Goal: Information Seeking & Learning: Learn about a topic

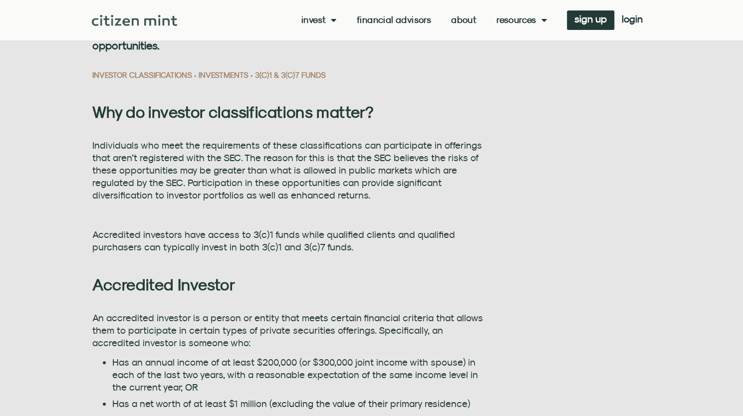
scroll to position [549, 0]
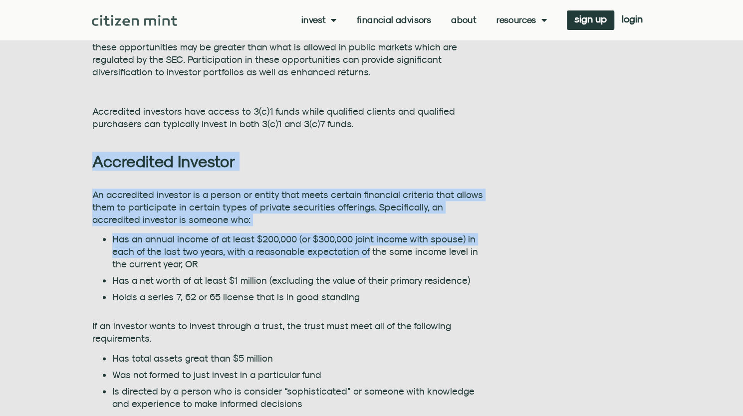
drag, startPoint x: 180, startPoint y: 181, endPoint x: 363, endPoint y: 248, distance: 195.5
click at [363, 248] on div "Citizen Mint Blog What is the difference between an Accredited Investor, a Qual…" at bounding box center [288, 415] width 392 height 1330
click at [326, 255] on li "Has an annual income of at least $200,000 (or $300,000 joint income with spouse…" at bounding box center [298, 251] width 372 height 37
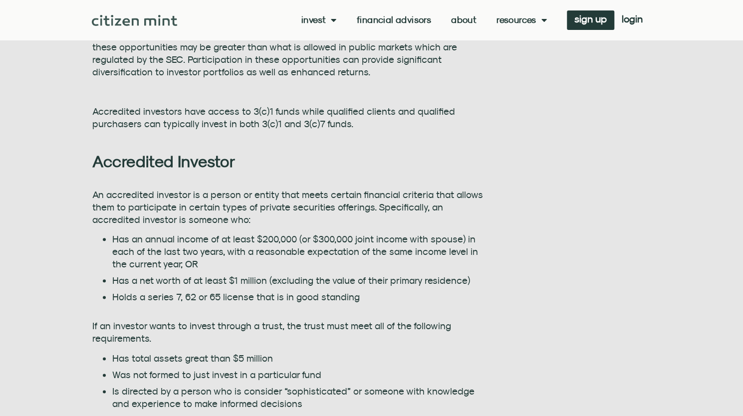
click at [400, 232] on div "An accredited investor is a person or entity that meets certain financial crite…" at bounding box center [288, 299] width 392 height 221
drag, startPoint x: 400, startPoint y: 232, endPoint x: 360, endPoint y: 236, distance: 41.0
drag, startPoint x: 360, startPoint y: 236, endPoint x: 287, endPoint y: 233, distance: 72.4
click at [282, 236] on li "Has an annual income of at least $200,000 (or $300,000 joint income with spouse…" at bounding box center [298, 251] width 372 height 37
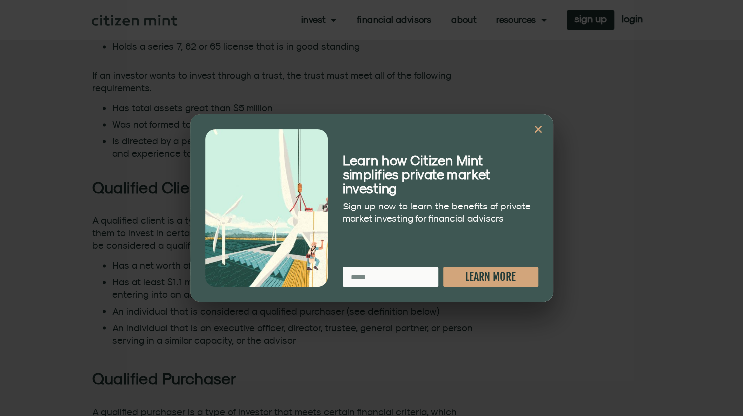
scroll to position [898, 0]
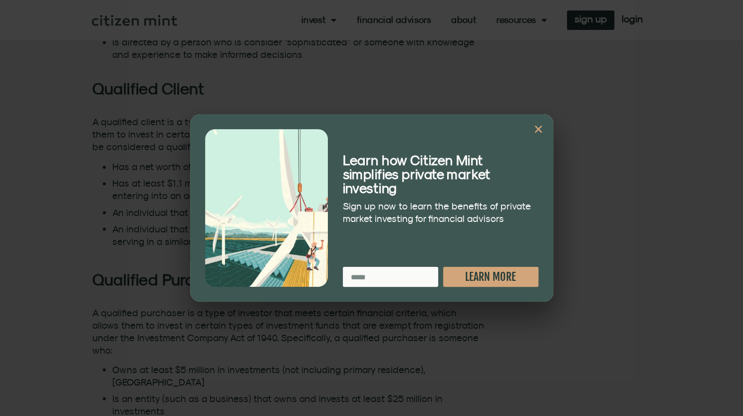
click at [539, 126] on icon "Close" at bounding box center [538, 129] width 10 height 10
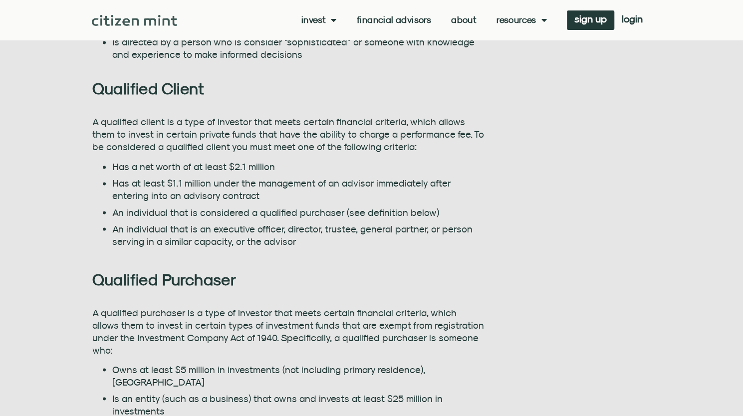
click at [476, 178] on li "Has at least $1.1 million under the management of an advisor immediately after …" at bounding box center [298, 189] width 372 height 25
drag, startPoint x: 476, startPoint y: 178, endPoint x: 416, endPoint y: 174, distance: 60.5
drag, startPoint x: 416, startPoint y: 174, endPoint x: 342, endPoint y: 170, distance: 74.4
drag, startPoint x: 342, startPoint y: 170, endPoint x: 277, endPoint y: 168, distance: 64.4
drag, startPoint x: 277, startPoint y: 168, endPoint x: 238, endPoint y: 174, distance: 39.4
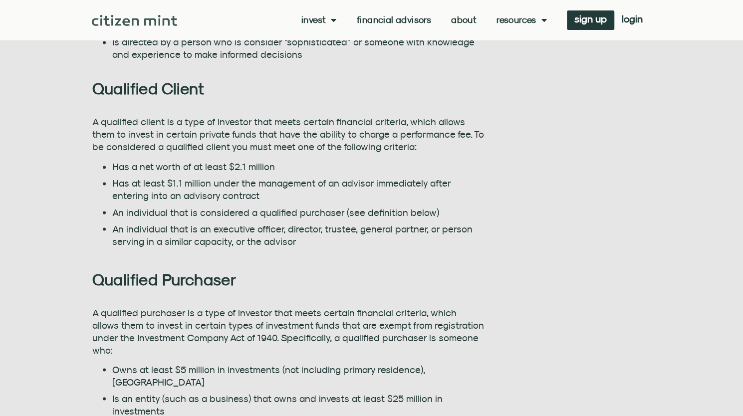
drag, startPoint x: 238, startPoint y: 174, endPoint x: 269, endPoint y: 199, distance: 39.4
click at [196, 179] on li "Has at least $1.1 million under the management of an advisor immediately after …" at bounding box center [298, 189] width 372 height 25
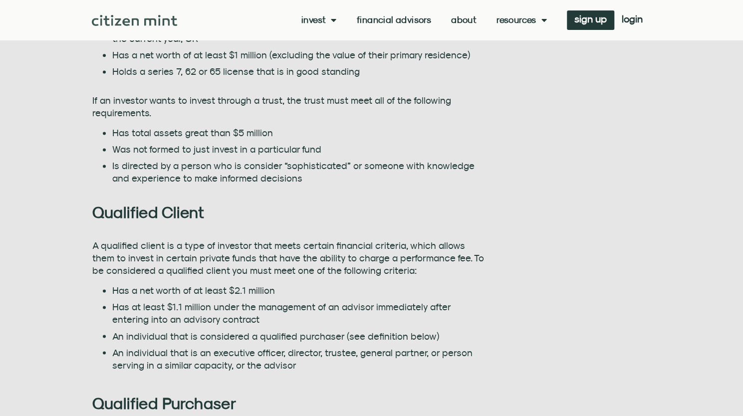
scroll to position [598, 0]
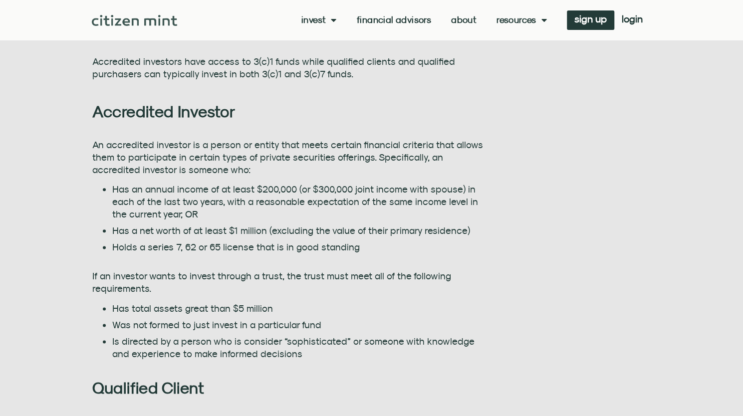
click at [273, 238] on ul "Has an annual income of at least $200,000 (or $300,000 joint income with spouse…" at bounding box center [288, 218] width 392 height 70
drag, startPoint x: 273, startPoint y: 238, endPoint x: 246, endPoint y: 238, distance: 26.9
drag, startPoint x: 246, startPoint y: 238, endPoint x: 205, endPoint y: 237, distance: 40.9
click at [202, 232] on li "Has a net worth of at least $1 million (excluding the value of their primary re…" at bounding box center [298, 230] width 372 height 12
drag, startPoint x: 166, startPoint y: 236, endPoint x: 343, endPoint y: 247, distance: 176.9
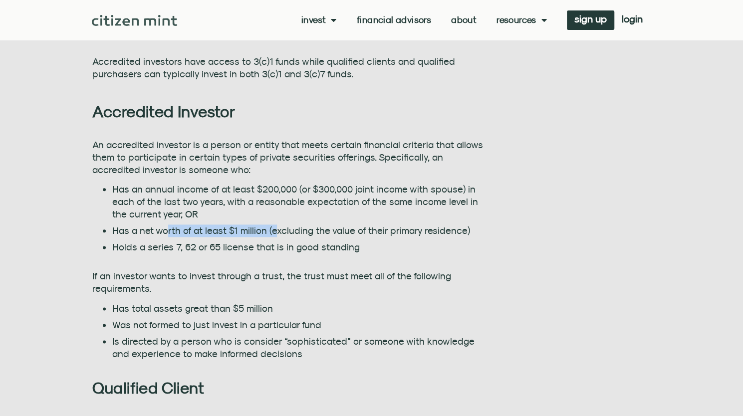
click at [343, 247] on ul "Has an annual income of at least $200,000 (or $300,000 joint income with spouse…" at bounding box center [288, 218] width 392 height 70
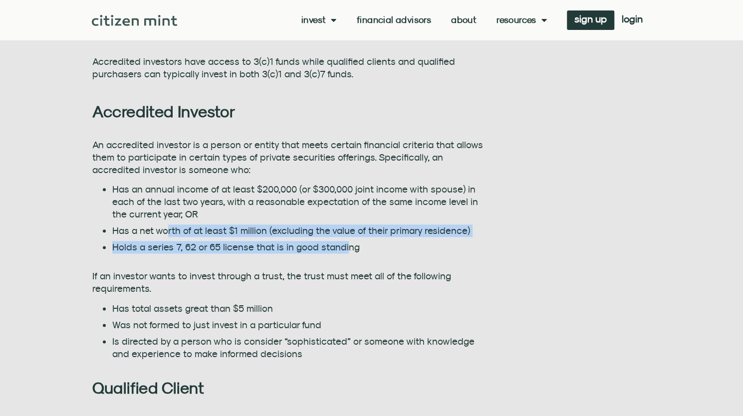
click at [343, 247] on li "Holds a series 7, 62 or 65 license that is in good standing" at bounding box center [298, 247] width 372 height 12
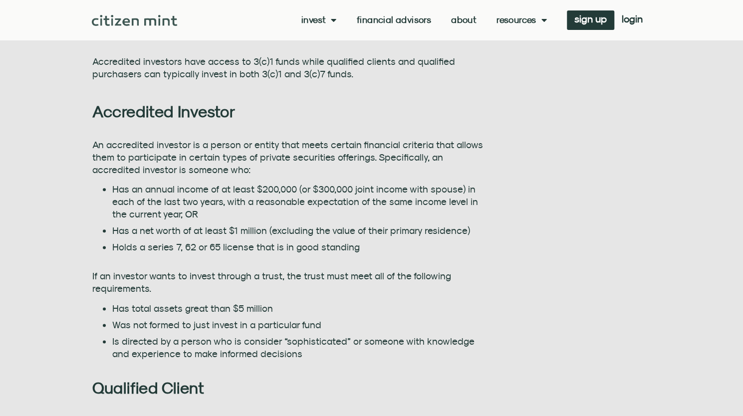
drag, startPoint x: 343, startPoint y: 247, endPoint x: 295, endPoint y: 250, distance: 48.0
drag, startPoint x: 295, startPoint y: 250, endPoint x: 265, endPoint y: 254, distance: 30.6
drag, startPoint x: 265, startPoint y: 254, endPoint x: 262, endPoint y: 259, distance: 6.2
click at [249, 259] on div "An accredited investor is a person or entity that meets certain financial crite…" at bounding box center [288, 249] width 392 height 221
drag, startPoint x: 295, startPoint y: 259, endPoint x: 259, endPoint y: 260, distance: 35.9
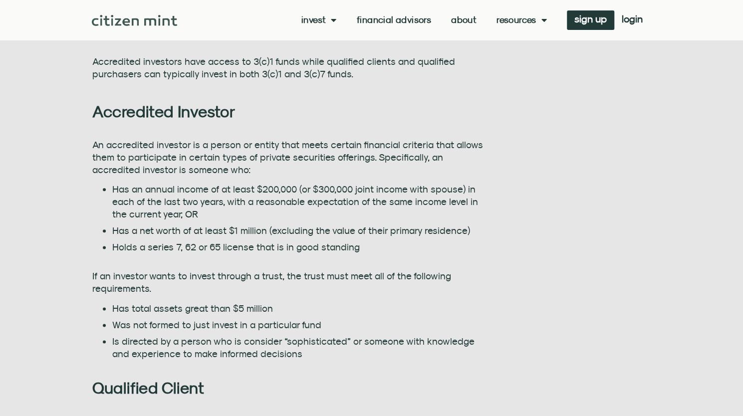
drag, startPoint x: 259, startPoint y: 260, endPoint x: 215, endPoint y: 269, distance: 44.9
click at [212, 261] on div at bounding box center [288, 263] width 392 height 12
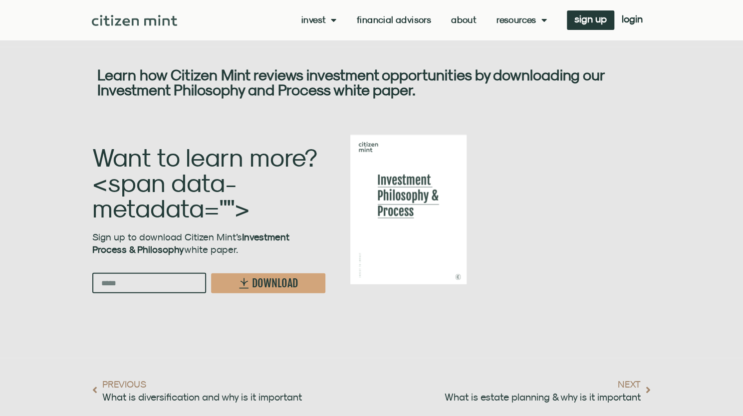
scroll to position [1082, 0]
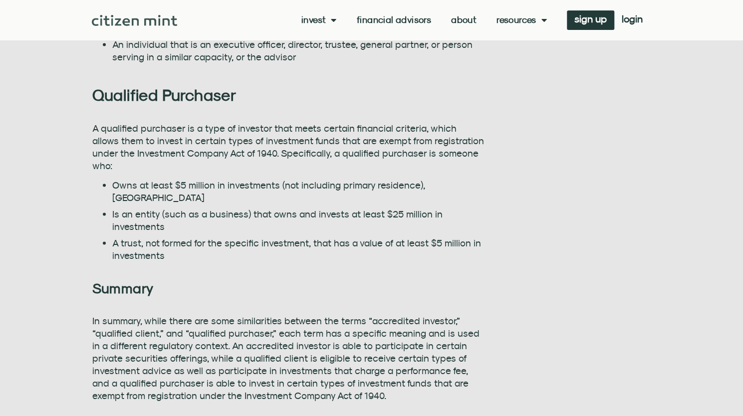
drag, startPoint x: 385, startPoint y: 298, endPoint x: 330, endPoint y: 296, distance: 54.9
click at [320, 314] on p "In summary, while there are some similarities between the terms “accredited inv…" at bounding box center [288, 357] width 392 height 87
click at [328, 314] on p "In summary, while there are some similarities between the terms “accredited inv…" at bounding box center [288, 357] width 392 height 87
drag, startPoint x: 325, startPoint y: 298, endPoint x: 213, endPoint y: 303, distance: 111.8
click at [215, 314] on p "In summary, while there are some similarities between the terms “accredited inv…" at bounding box center [288, 357] width 392 height 87
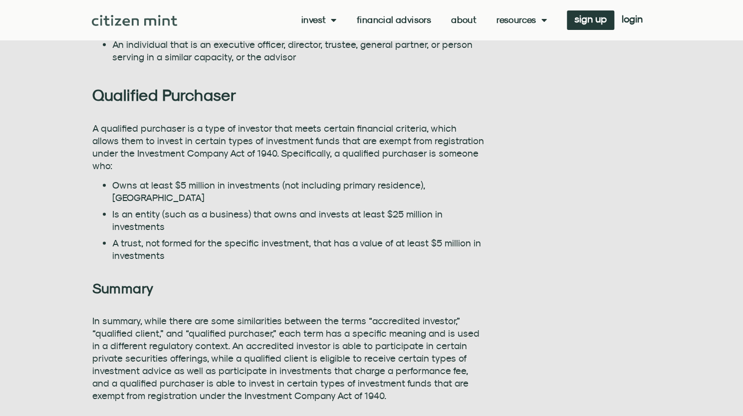
scroll to position [1132, 0]
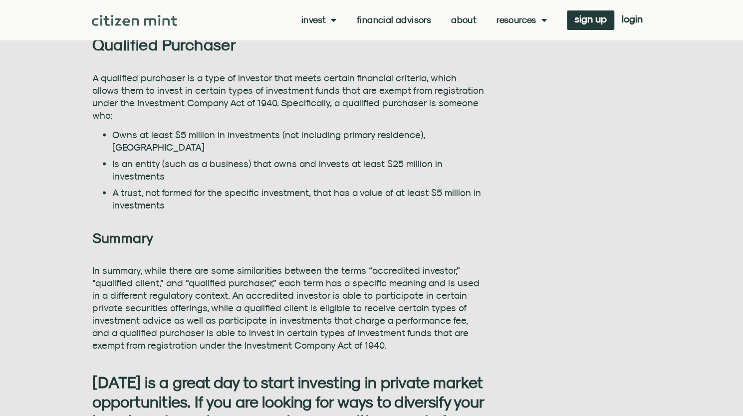
drag, startPoint x: 356, startPoint y: 318, endPoint x: 316, endPoint y: 319, distance: 39.4
drag, startPoint x: 316, startPoint y: 319, endPoint x: 295, endPoint y: 319, distance: 20.9
drag, startPoint x: 295, startPoint y: 319, endPoint x: 247, endPoint y: 326, distance: 48.9
click at [228, 327] on div "In summary, while there are some similarities between the terms “accredited inv…" at bounding box center [288, 311] width 392 height 94
drag, startPoint x: 247, startPoint y: 326, endPoint x: 217, endPoint y: 325, distance: 29.4
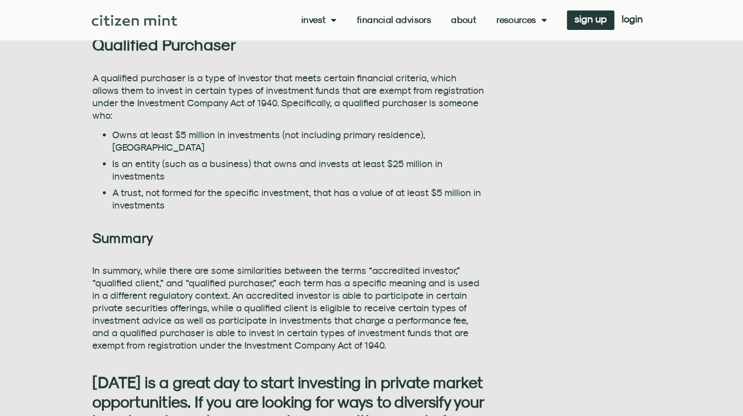
drag, startPoint x: 217, startPoint y: 325, endPoint x: 164, endPoint y: 325, distance: 53.4
drag, startPoint x: 164, startPoint y: 325, endPoint x: 208, endPoint y: 309, distance: 47.2
click at [130, 315] on p "In summary, while there are some similarities between the terms “accredited inv…" at bounding box center [288, 307] width 392 height 87
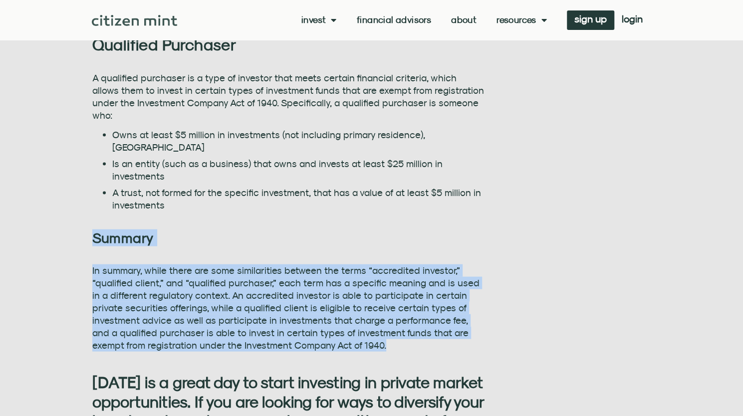
drag, startPoint x: 67, startPoint y: 222, endPoint x: 462, endPoint y: 322, distance: 407.5
copy div "Summary In summary, while there are some similarities between the terms “accred…"
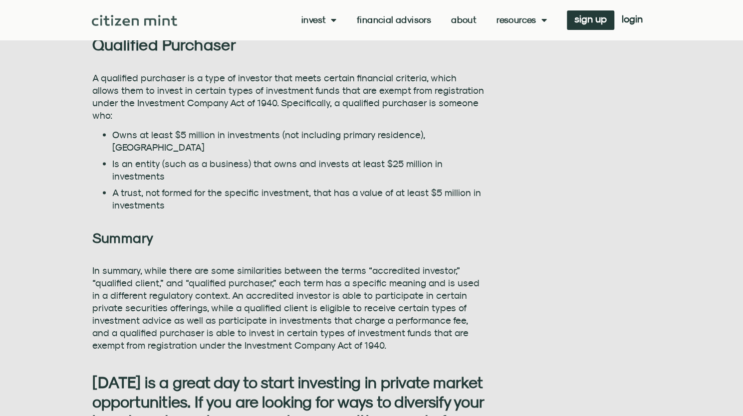
drag, startPoint x: 318, startPoint y: 155, endPoint x: 293, endPoint y: 150, distance: 26.0
drag, startPoint x: 293, startPoint y: 150, endPoint x: 238, endPoint y: 56, distance: 108.2
click at [209, 129] on li "Owns at least $5 million in investments (not including primary residence), [GEO…" at bounding box center [298, 141] width 372 height 25
